Goal: Task Accomplishment & Management: Use online tool/utility

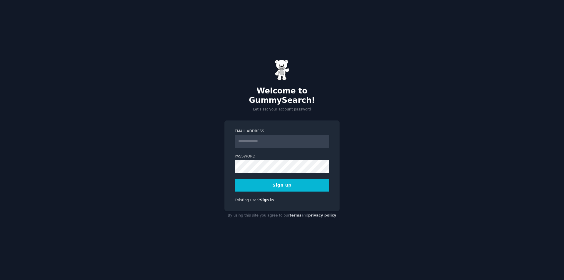
click at [254, 135] on input "Email Address" at bounding box center [282, 141] width 95 height 13
type input "**********"
click at [305, 182] on button "Sign up" at bounding box center [282, 185] width 95 height 12
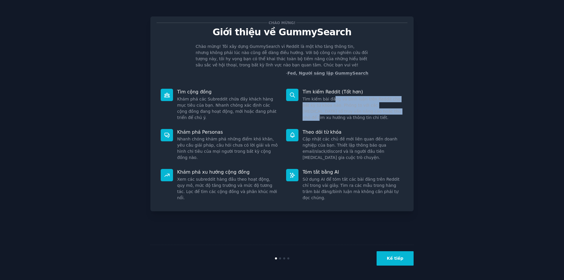
drag, startPoint x: 331, startPoint y: 99, endPoint x: 362, endPoint y: 109, distance: 32.5
click at [362, 109] on font "Tìm kiếm bài đăng và bình luận trên Reddit cho bất kỳ từ khóa nào. Phóng to với…" at bounding box center [352, 108] width 98 height 23
click at [402, 257] on font "Kế tiếp" at bounding box center [395, 258] width 16 height 5
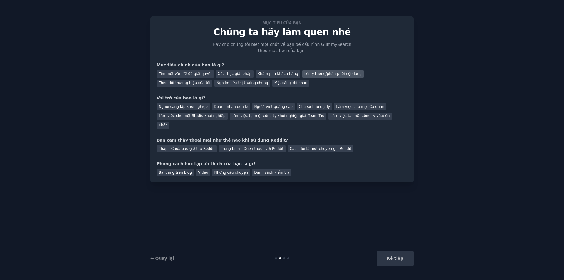
click at [308, 75] on font "Lên ý tưởng/phân phối nội dung" at bounding box center [332, 74] width 57 height 4
click at [266, 75] on font "Khám phá khách hàng" at bounding box center [278, 74] width 41 height 4
click at [257, 108] on font "Người viết quảng cáo" at bounding box center [273, 107] width 38 height 4
click at [191, 107] on font "Người sáng lập khởi nghiệp" at bounding box center [183, 107] width 49 height 4
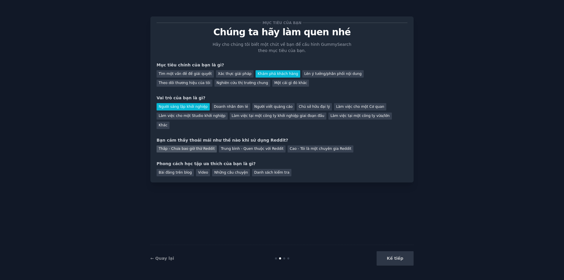
click at [195, 145] on div "Thấp - Chưa bao giờ thử Reddit" at bounding box center [187, 148] width 60 height 7
click at [178, 170] on font "Bài đăng trên blog" at bounding box center [175, 172] width 33 height 4
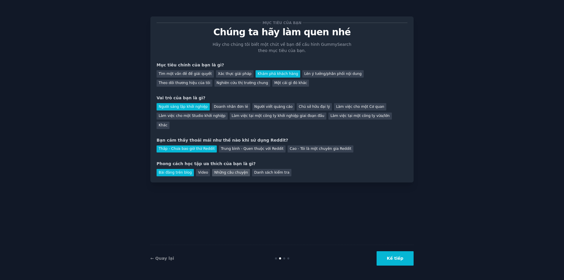
click at [220, 170] on font "Những câu chuyện" at bounding box center [231, 172] width 34 height 4
click at [396, 257] on font "Kế tiếp" at bounding box center [395, 258] width 16 height 5
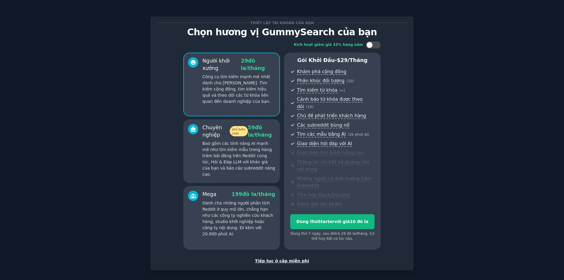
click at [290, 262] on font "Tiếp tục ở cấp miễn phí" at bounding box center [282, 261] width 54 height 5
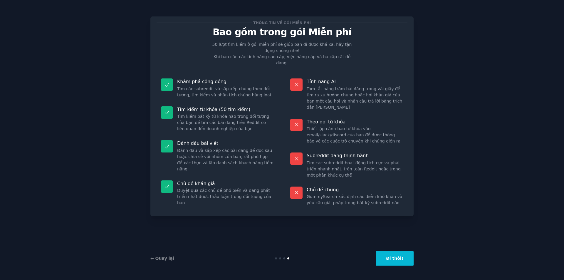
click at [397, 257] on font "Đi thôi!" at bounding box center [394, 258] width 17 height 5
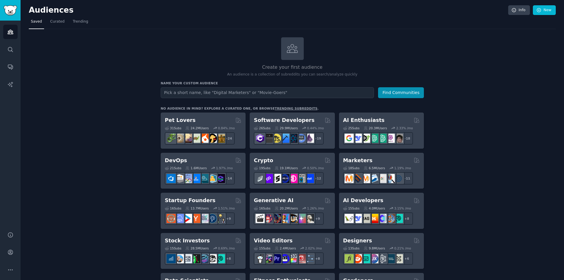
click at [402, 46] on div "Create your first audience An audience is a collection of subreddits you can se…" at bounding box center [292, 57] width 263 height 40
click at [227, 91] on input "text" at bounding box center [267, 92] width 213 height 11
type input "u"
click at [206, 90] on input "Sức khỏe" at bounding box center [267, 92] width 213 height 11
paste input "health"
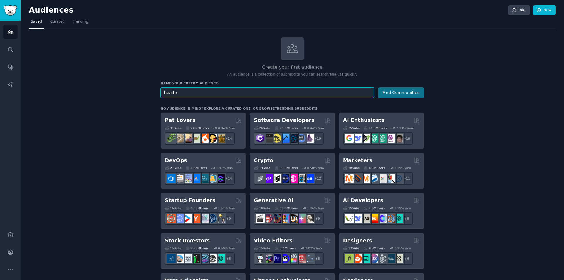
type input "health"
click at [389, 92] on button "Find Communities" at bounding box center [401, 92] width 46 height 11
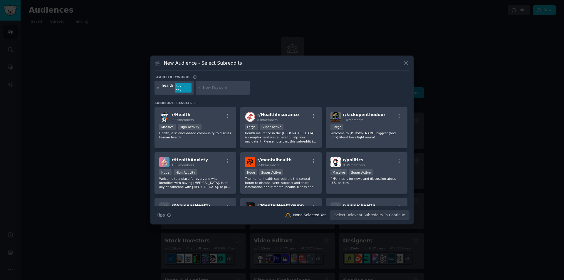
click at [211, 88] on input "text" at bounding box center [225, 87] width 45 height 5
click at [158, 88] on icon at bounding box center [157, 87] width 1 height 1
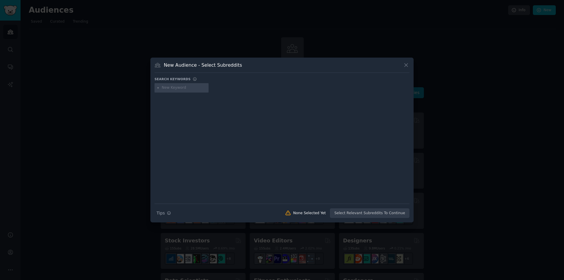
click at [196, 88] on input "text" at bounding box center [184, 87] width 45 height 5
type input "men health"
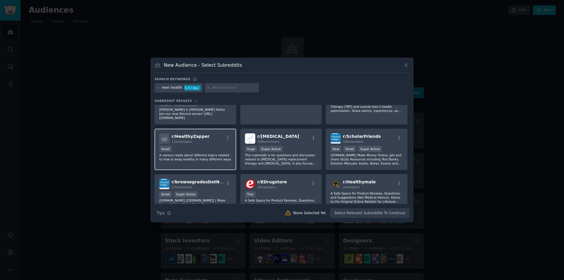
scroll to position [206, 0]
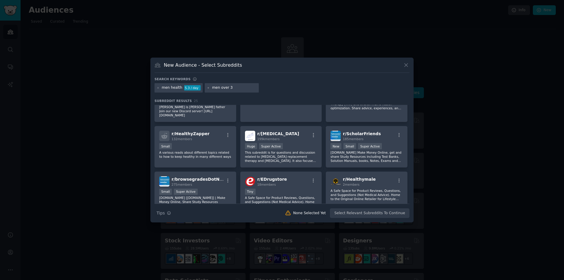
type input "men over 30"
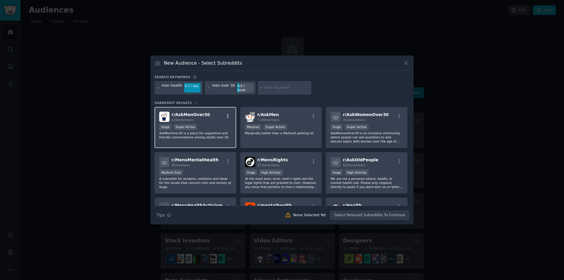
click at [228, 114] on icon "button" at bounding box center [227, 115] width 5 height 5
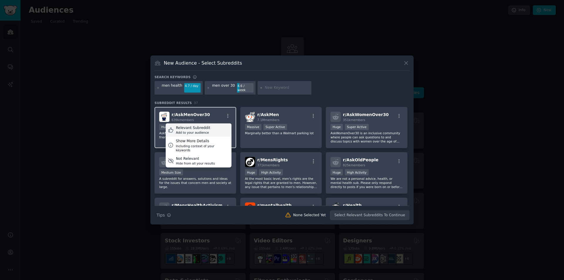
click at [215, 126] on div "Relevant Subreddit Add to your audience" at bounding box center [199, 130] width 66 height 14
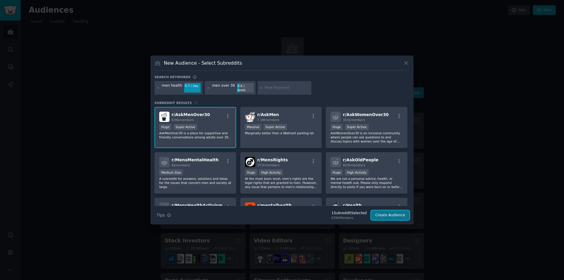
click at [393, 213] on button "Create Audience" at bounding box center [390, 215] width 39 height 10
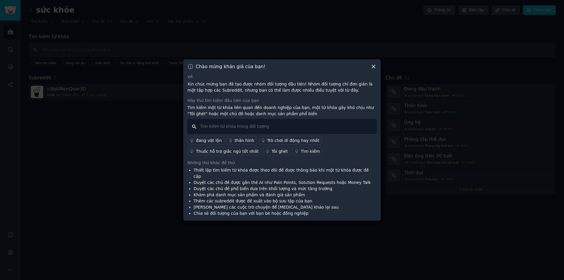
click at [251, 127] on input "text" at bounding box center [281, 126] width 189 height 15
drag, startPoint x: 233, startPoint y: 173, endPoint x: 283, endPoint y: 173, distance: 50.2
click at [283, 173] on font "Thiết lập tìm kiếm từ khóa được theo dõi để được thông báo khi một từ khóa được…" at bounding box center [281, 173] width 175 height 11
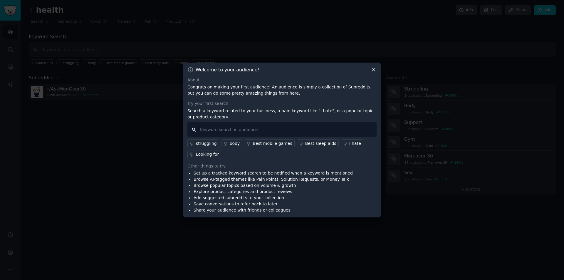
drag, startPoint x: 245, startPoint y: 132, endPoint x: 269, endPoint y: 131, distance: 23.8
click at [245, 132] on input "text" at bounding box center [281, 129] width 189 height 15
type input "i"
type input "i hate"
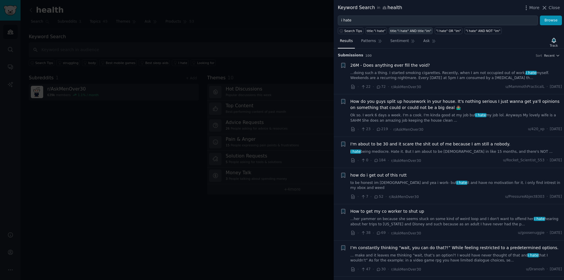
click at [398, 31] on div "title:"i hate" AND title:"im"" at bounding box center [410, 31] width 41 height 4
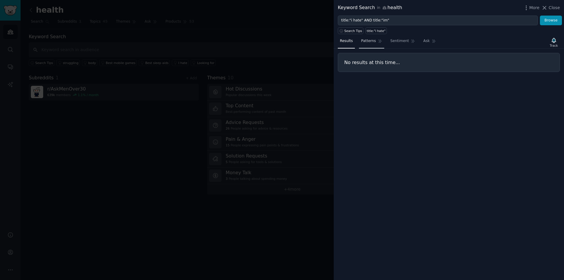
click at [365, 45] on link "Patterns" at bounding box center [371, 42] width 25 height 12
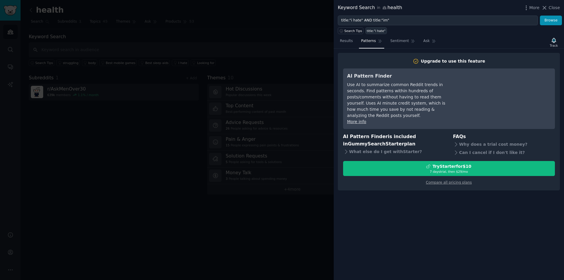
click at [379, 30] on div "title:"i hate"" at bounding box center [376, 31] width 19 height 4
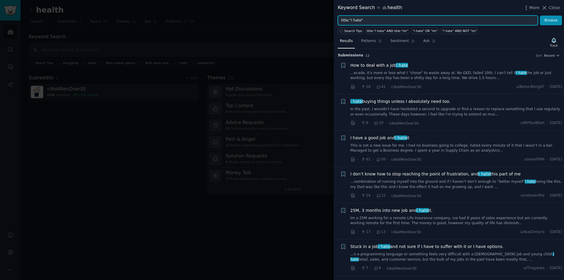
drag, startPoint x: 366, startPoint y: 19, endPoint x: 306, endPoint y: 19, distance: 59.9
click at [306, 19] on div "Keyword Search in health More Close title:"i hate" Browse Search Tips title:"i …" at bounding box center [282, 140] width 564 height 280
click at [348, 31] on span "Search Tips" at bounding box center [353, 31] width 18 height 4
click at [368, 22] on input "title:"i hate"" at bounding box center [438, 21] width 200 height 10
click at [372, 20] on input "title:"i hate"" at bounding box center [438, 21] width 200 height 10
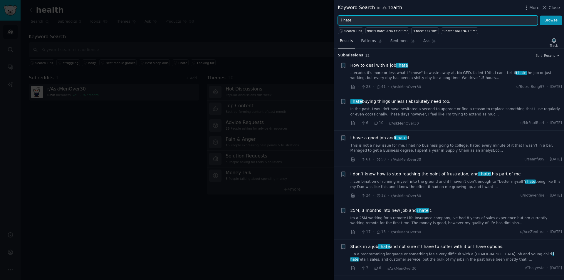
click at [540, 16] on button "Browse" at bounding box center [551, 21] width 22 height 10
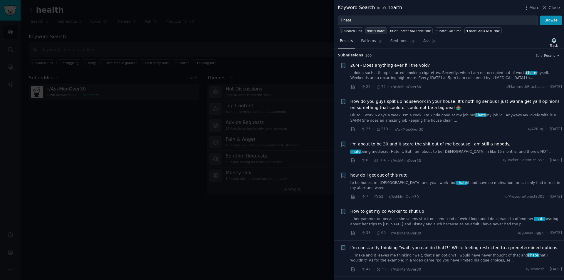
click at [373, 31] on div "title:"i hate"" at bounding box center [376, 31] width 19 height 4
click at [373, 32] on div "title:"i hate"" at bounding box center [376, 31] width 19 height 4
drag, startPoint x: 548, startPoint y: 19, endPoint x: 433, endPoint y: 52, distance: 119.6
click at [548, 19] on button "Browse" at bounding box center [551, 21] width 22 height 10
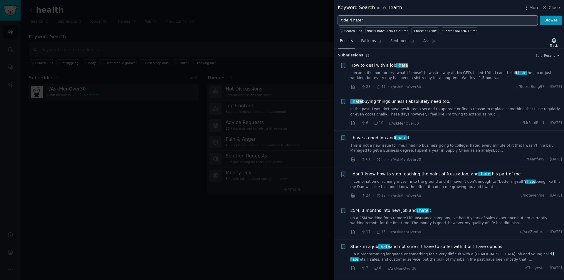
drag, startPoint x: 370, startPoint y: 19, endPoint x: 316, endPoint y: 17, distance: 54.1
click at [316, 17] on div "Keyword Search in health More Close title:"i hate" Browse Search Tips title:"i …" at bounding box center [282, 140] width 564 height 280
click at [540, 16] on button "Browse" at bounding box center [551, 21] width 22 height 10
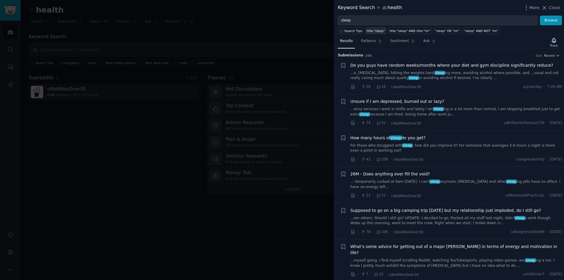
click at [371, 31] on div "title:"sleep"" at bounding box center [376, 31] width 18 height 4
type input "title:"sleep""
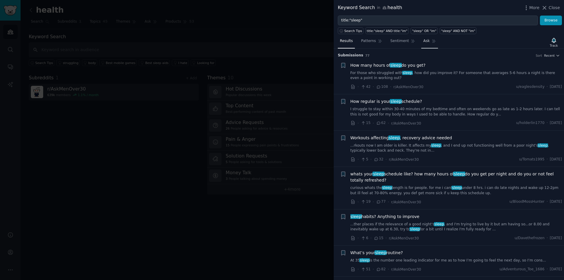
click at [423, 41] on span "Ask" at bounding box center [426, 40] width 6 height 5
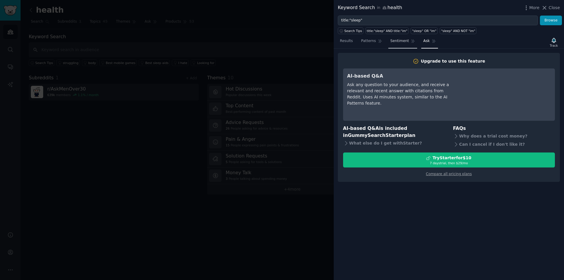
click at [397, 39] on span "Sentiment" at bounding box center [400, 40] width 19 height 5
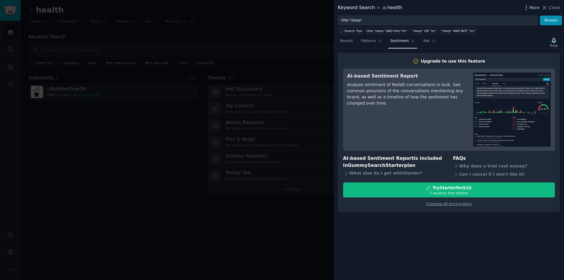
click at [535, 6] on span "More" at bounding box center [534, 8] width 10 height 6
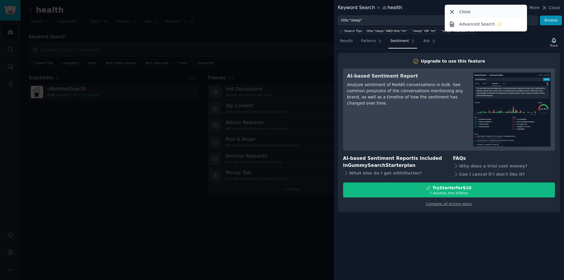
click at [510, 11] on div "Close" at bounding box center [486, 12] width 80 height 12
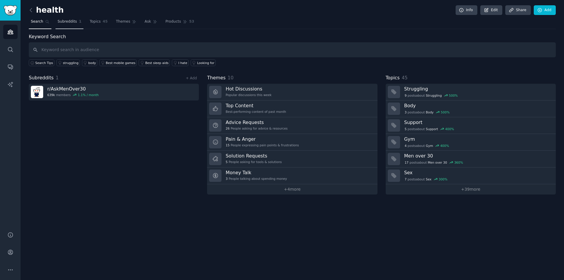
click at [68, 21] on span "Subreddits" at bounding box center [67, 21] width 19 height 5
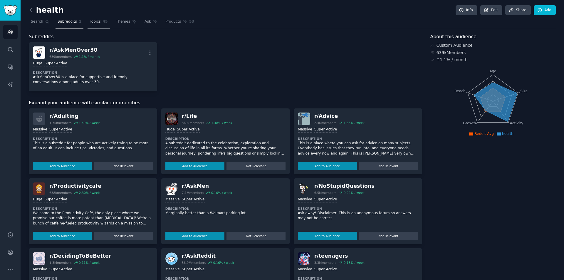
click at [90, 24] on link "Topics 45" at bounding box center [99, 23] width 22 height 12
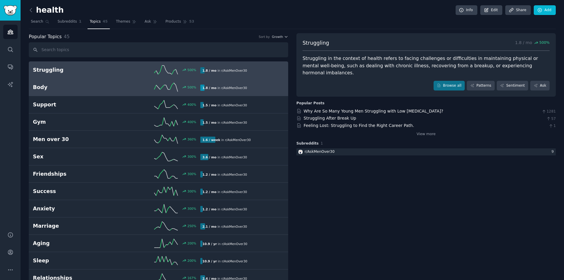
click at [118, 85] on div "500 %" at bounding box center [159, 87] width 84 height 9
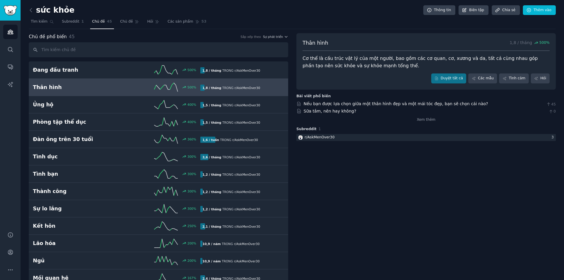
click at [357, 60] on font "Cơ thể là cấu trúc vật lý của một người, bao gồm các cơ quan, cơ, xương và da, …" at bounding box center [421, 62] width 237 height 13
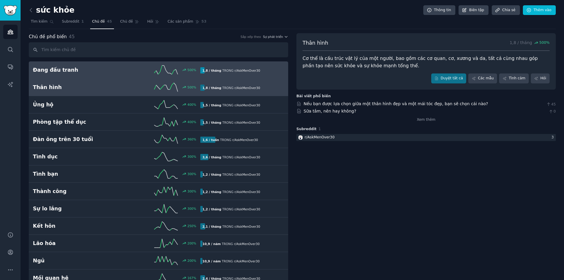
click at [89, 66] on h2 "Đang đấu tranh" at bounding box center [75, 69] width 84 height 7
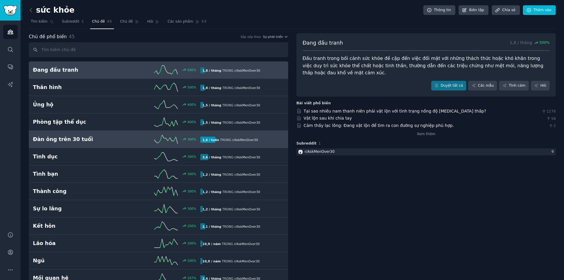
click at [125, 135] on div "360 %" at bounding box center [159, 139] width 84 height 9
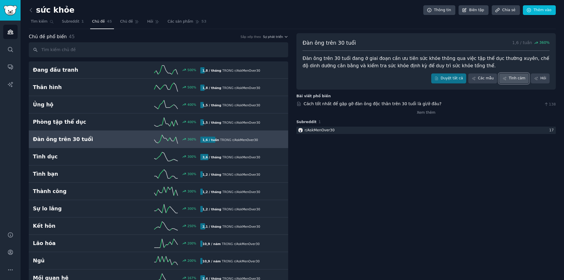
click at [521, 78] on font "Tình cảm" at bounding box center [517, 78] width 16 height 4
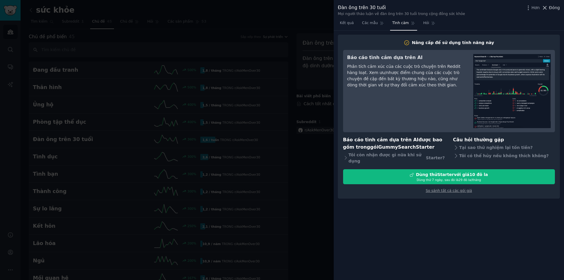
click at [547, 6] on icon at bounding box center [545, 8] width 6 height 6
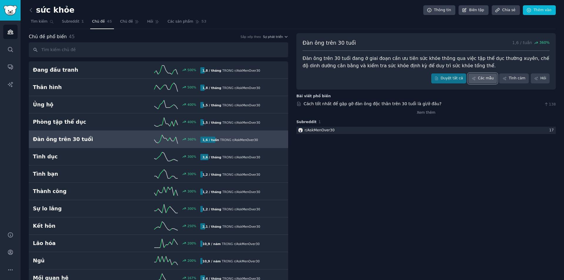
click at [482, 76] on font "Các mẫu" at bounding box center [486, 78] width 16 height 4
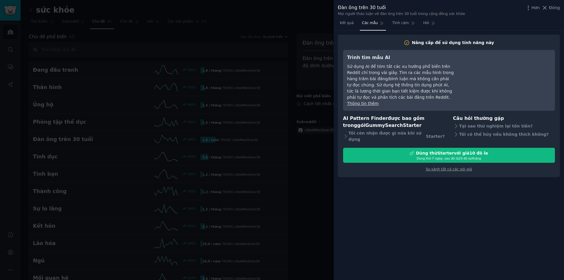
click at [383, 93] on font "Sử dụng AI để tóm tắt các xu hướng phổ biến trên Reddit chỉ trong vài giây. Tìm…" at bounding box center [400, 82] width 107 height 36
click at [488, 128] on font "Tại sao thử nghiệm lại tốn tiền?" at bounding box center [495, 126] width 73 height 5
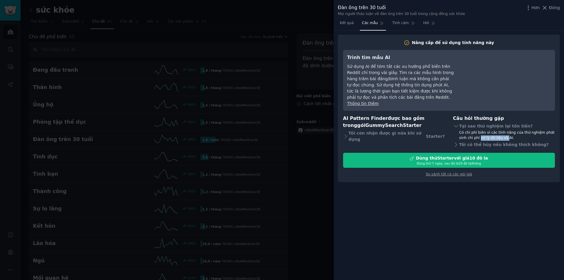
drag, startPoint x: 471, startPoint y: 138, endPoint x: 496, endPoint y: 137, distance: 25.3
click at [496, 137] on font "Có chi phí biên vì các tính năng của thử nghiệm phát sinh chi phí xử lý dữ liệu…" at bounding box center [506, 134] width 95 height 9
click at [397, 24] on font "Tình cảm" at bounding box center [400, 23] width 16 height 4
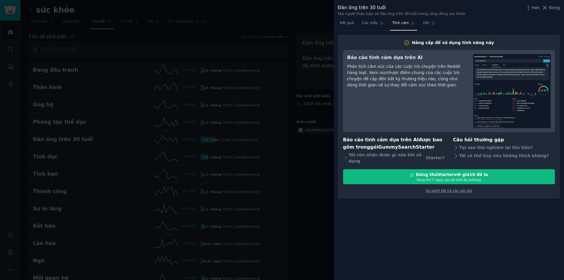
click at [415, 24] on nav "Kết quả Các mẫu Tình cảm Hỏi" at bounding box center [388, 25] width 100 height 12
click at [423, 24] on font "Hỏi" at bounding box center [426, 23] width 6 height 4
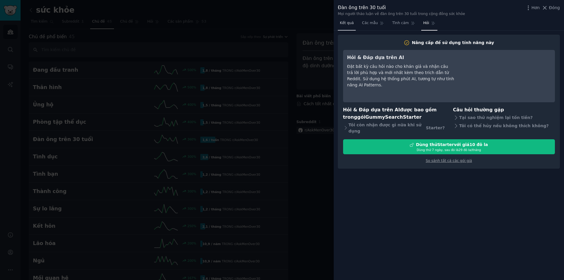
click at [350, 26] on link "Kết quả" at bounding box center [347, 25] width 18 height 12
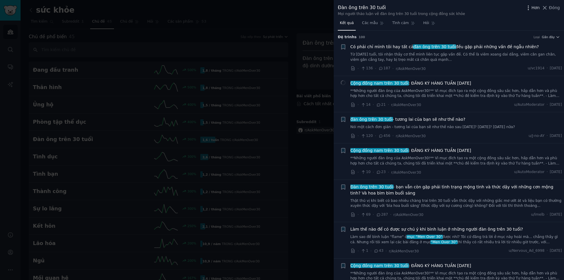
click at [531, 6] on icon "button" at bounding box center [528, 8] width 6 height 6
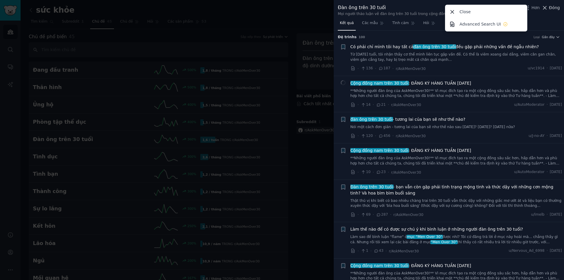
click at [551, 9] on font "Đóng" at bounding box center [554, 7] width 11 height 5
click at [551, 9] on link "Thêm vào" at bounding box center [539, 10] width 33 height 10
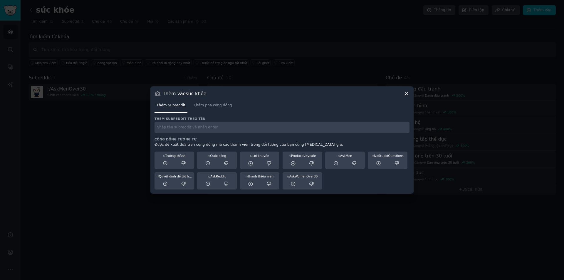
click at [406, 94] on icon at bounding box center [406, 93] width 3 height 3
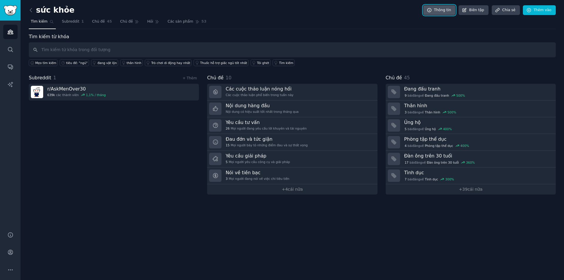
click at [442, 5] on link "Thông tin" at bounding box center [439, 10] width 32 height 10
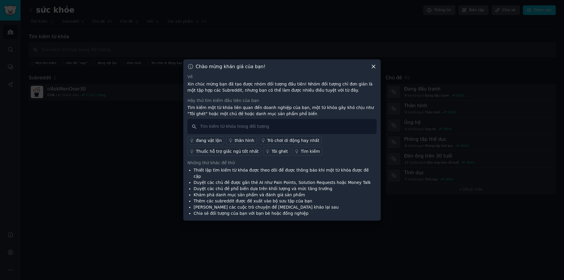
click at [373, 68] on icon at bounding box center [373, 66] width 3 height 3
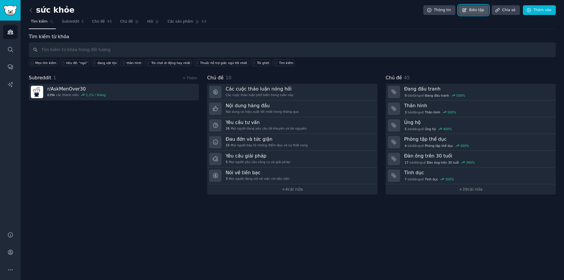
click at [480, 11] on font "Biên tập" at bounding box center [476, 10] width 15 height 4
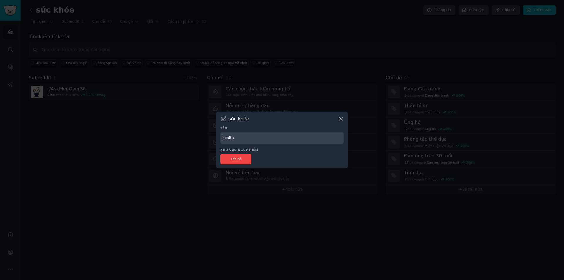
click at [338, 119] on icon at bounding box center [341, 119] width 6 height 6
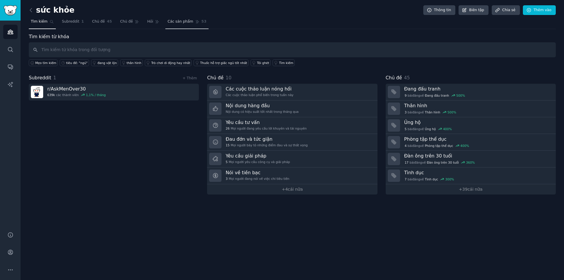
click at [167, 21] on font "Các sản phẩm" at bounding box center [180, 21] width 26 height 4
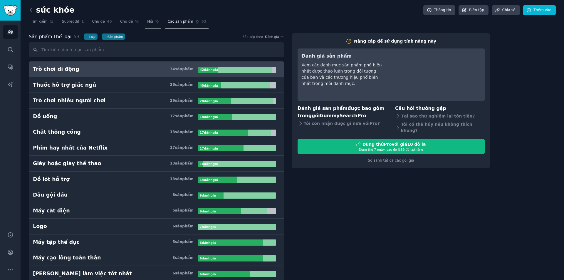
click at [147, 24] on link "Hỏi" at bounding box center [153, 23] width 16 height 12
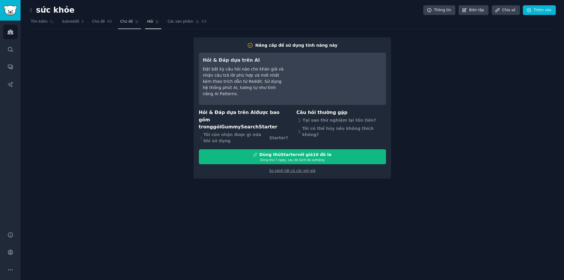
click at [123, 20] on font "Chủ đề" at bounding box center [126, 21] width 13 height 4
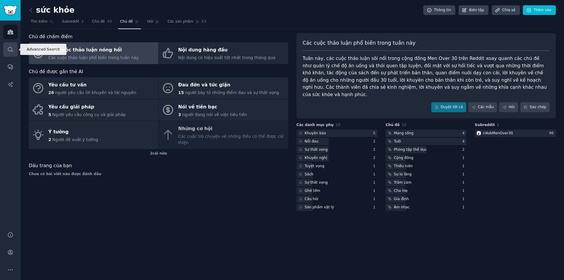
click at [10, 51] on icon "Thanh bên" at bounding box center [10, 49] width 6 height 6
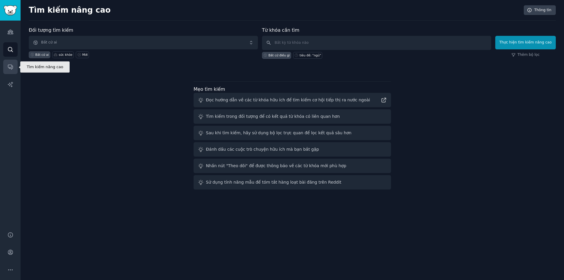
click at [14, 66] on link "Các cuộc trò chuyện" at bounding box center [10, 67] width 14 height 14
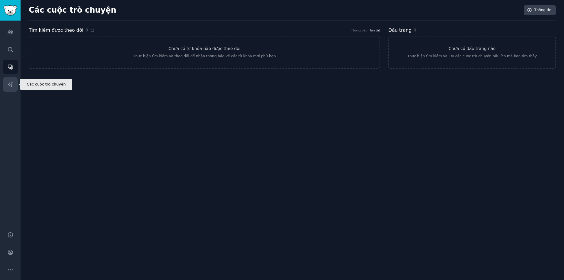
click at [12, 86] on icon "Thanh bên" at bounding box center [10, 84] width 5 height 5
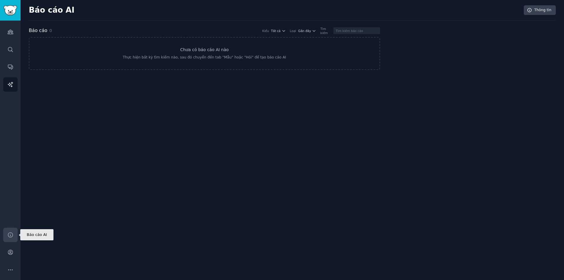
click at [13, 234] on icon "Thanh bên" at bounding box center [10, 235] width 6 height 6
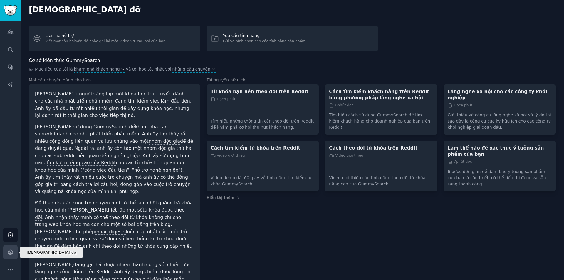
click at [9, 251] on icon "Thanh bên" at bounding box center [10, 252] width 6 height 6
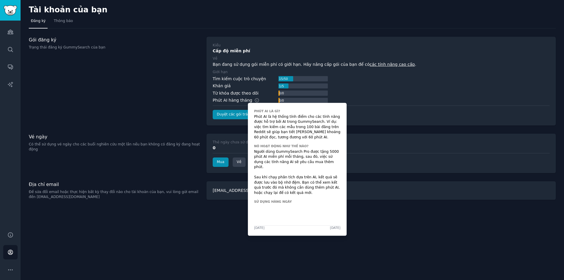
click at [282, 200] on font "Sử dụng hàng ngày" at bounding box center [273, 202] width 38 height 4
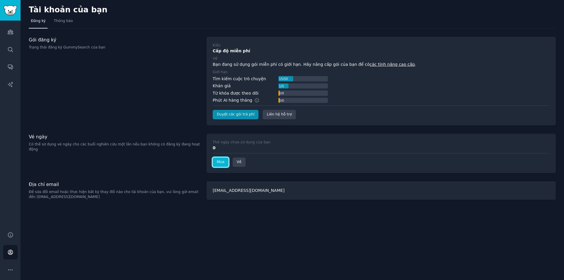
click at [217, 160] on font "Mua" at bounding box center [221, 162] width 8 height 4
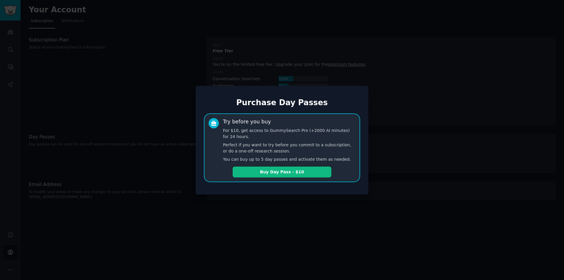
click at [390, 130] on div at bounding box center [282, 140] width 564 height 280
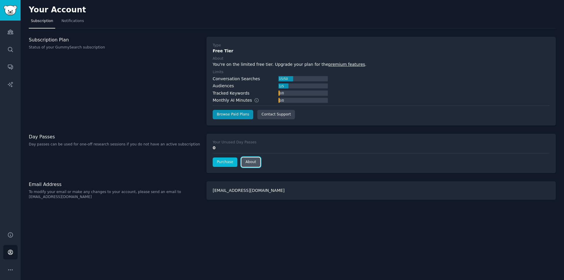
click at [248, 162] on link "About" at bounding box center [251, 161] width 19 height 9
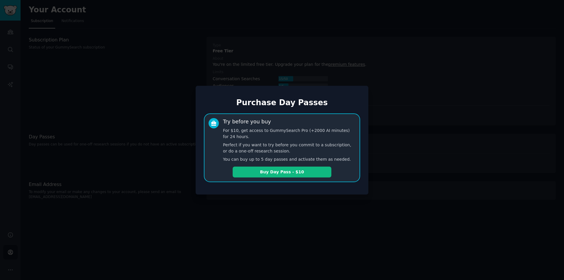
click at [165, 108] on div at bounding box center [282, 140] width 564 height 280
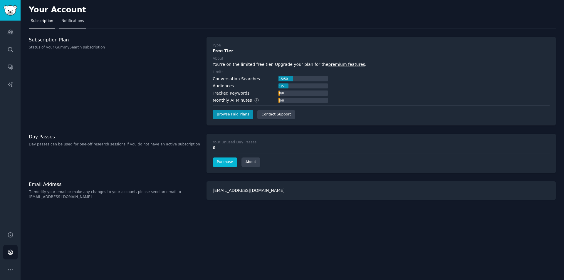
click at [70, 24] on link "Notifications" at bounding box center [72, 22] width 27 height 12
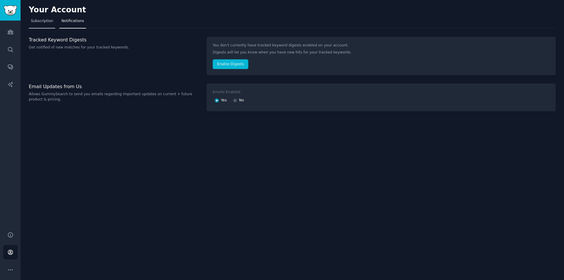
click at [36, 22] on span "Subscription" at bounding box center [42, 21] width 22 height 5
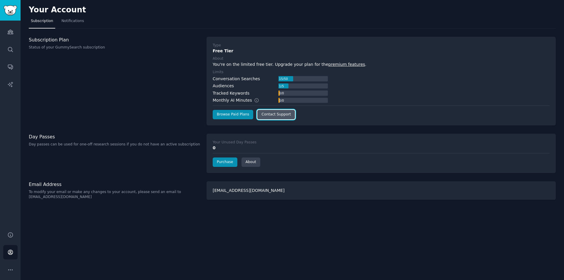
click at [273, 116] on link "Contact Support" at bounding box center [276, 114] width 38 height 9
click at [66, 25] on link "Notifications" at bounding box center [72, 22] width 27 height 12
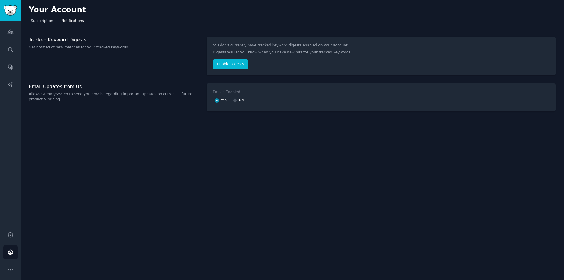
click at [46, 24] on link "Subscription" at bounding box center [42, 22] width 26 height 12
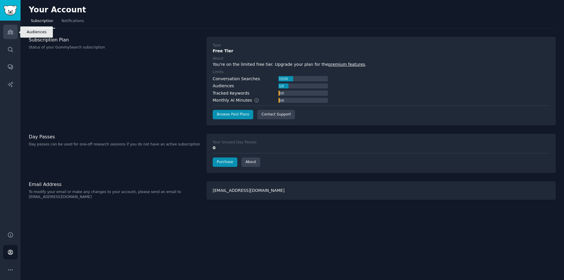
click at [8, 31] on icon "Sidebar" at bounding box center [10, 32] width 6 height 6
